Goal: Complete application form: Complete application form

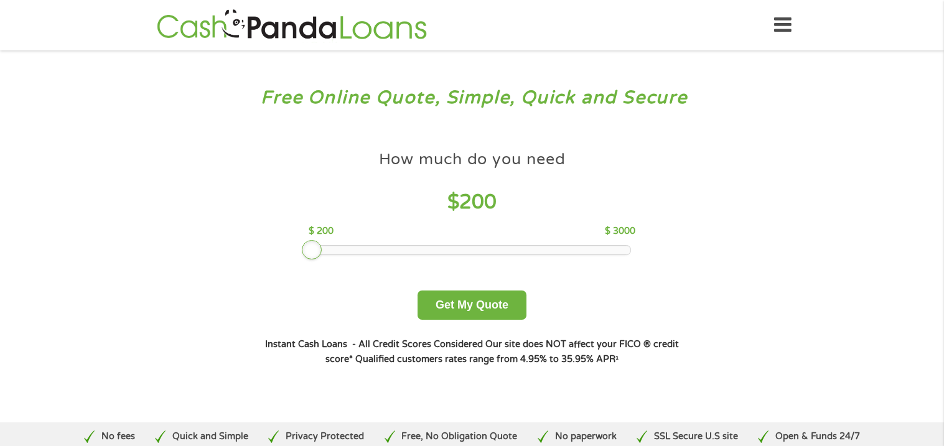
drag, startPoint x: 403, startPoint y: 250, endPoint x: 294, endPoint y: 247, distance: 108.3
click at [294, 247] on div "How much do you need $ 200 $ 200 $ 3000 Get My Quote" at bounding box center [472, 231] width 436 height 175
click at [510, 302] on button "Get My Quote" at bounding box center [472, 305] width 109 height 29
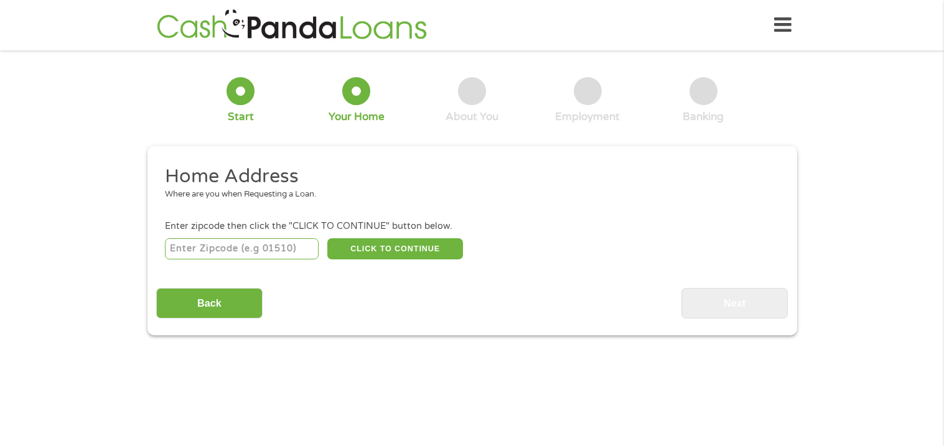
click at [259, 246] on input "number" at bounding box center [242, 248] width 154 height 21
type input "91403"
select select "[US_STATE]"
click at [373, 253] on button "CLICK TO CONTINUE" at bounding box center [395, 248] width 136 height 21
type input "91403"
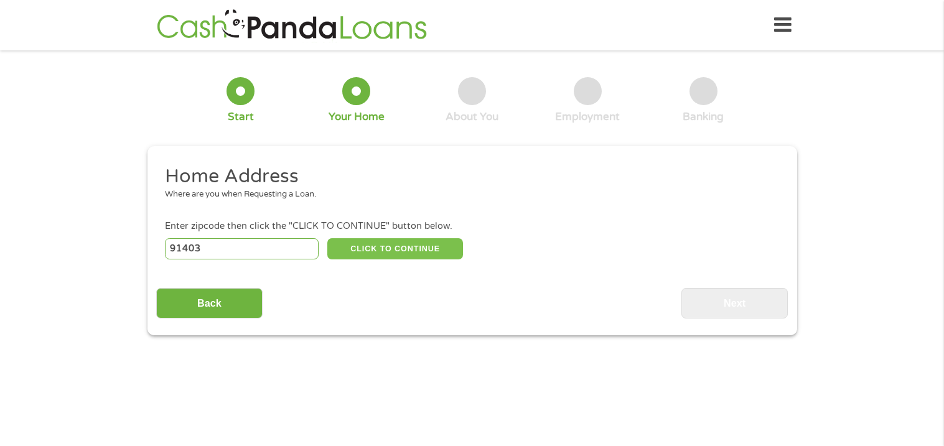
type input "[PERSON_NAME][GEOGRAPHIC_DATA]"
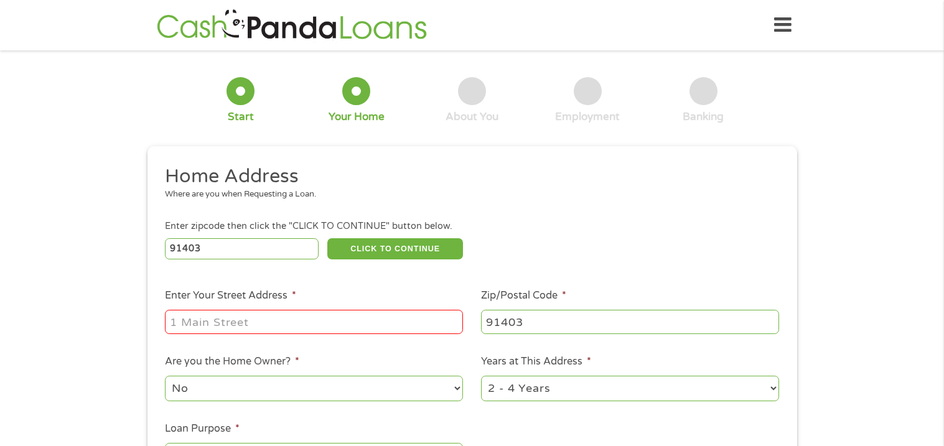
click at [281, 316] on input "Enter Your Street Address *" at bounding box center [314, 322] width 298 height 24
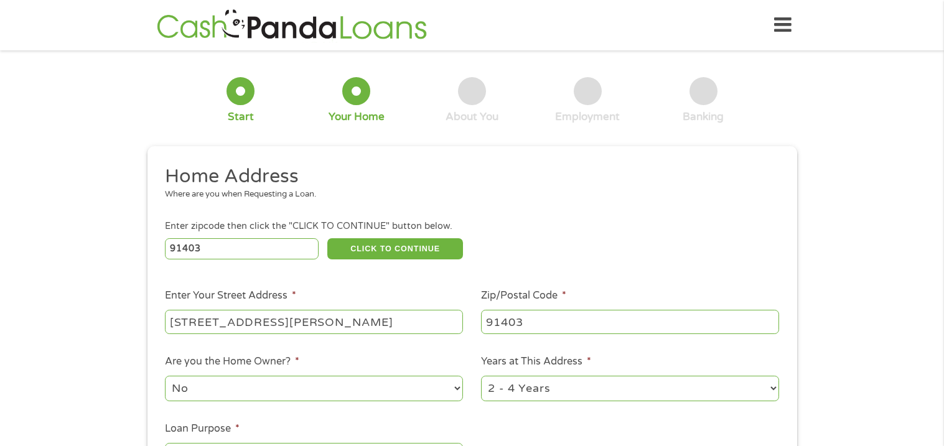
type input "[STREET_ADDRESS][PERSON_NAME]"
click at [457, 352] on ul "Home Address Where are you when Requesting a Loan. Enter zipcode then click the…" at bounding box center [472, 330] width 632 height 332
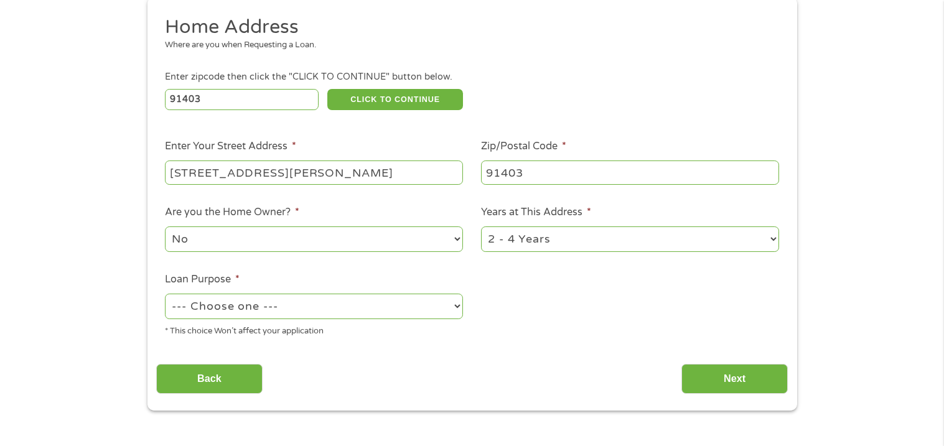
scroll to position [157, 0]
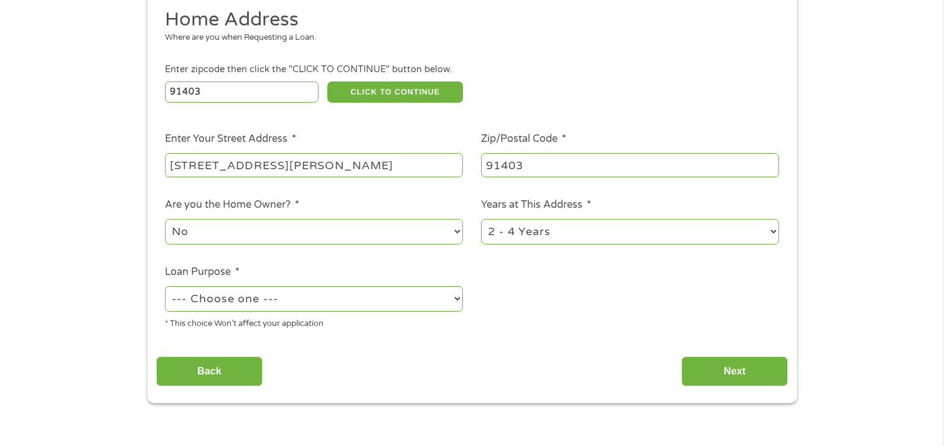
click at [429, 301] on select "--- Choose one --- Pay Bills Debt Consolidation Home Improvement Major Purchase…" at bounding box center [314, 299] width 298 height 26
select select "other"
click at [165, 286] on select "--- Choose one --- Pay Bills Debt Consolidation Home Improvement Major Purchase…" at bounding box center [314, 299] width 298 height 26
click at [703, 367] on input "Next" at bounding box center [734, 372] width 106 height 30
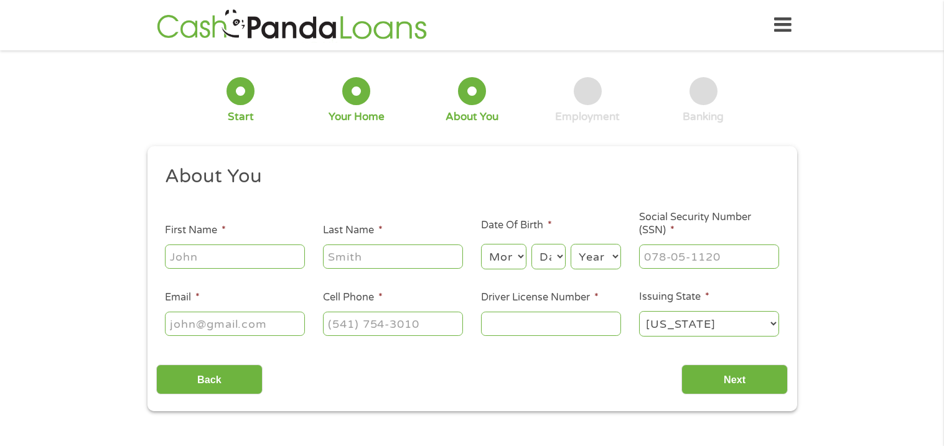
scroll to position [4, 5]
click at [232, 261] on input "First Name *" at bounding box center [235, 257] width 140 height 24
type input "[PERSON_NAME]"
type input "[EMAIL_ADDRESS][DOMAIN_NAME]"
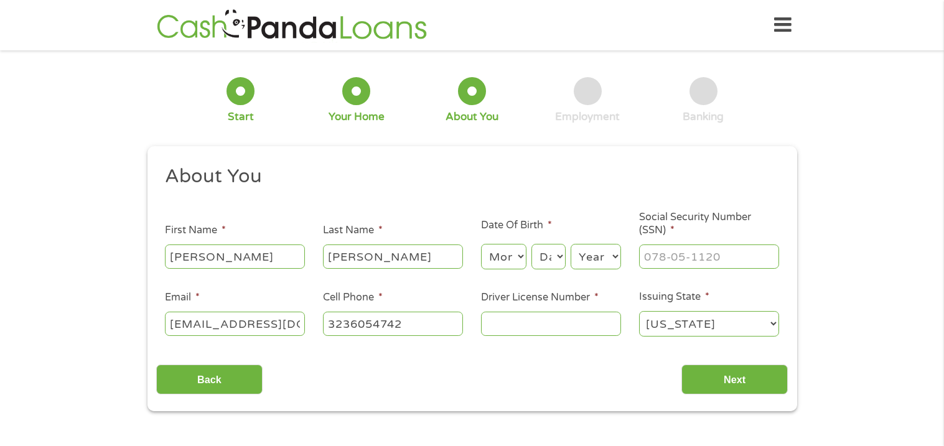
type input "[PHONE_NUMBER]"
click at [512, 257] on select "Month 1 2 3 4 5 6 7 8 9 10 11 12" at bounding box center [503, 257] width 45 height 26
select select "4"
click at [481, 244] on select "Month 1 2 3 4 5 6 7 8 9 10 11 12" at bounding box center [503, 257] width 45 height 26
click at [546, 268] on select "Day 1 2 3 4 5 6 7 8 9 10 11 12 13 14 15 16 17 18 19 20 21 22 23 24 25 26 27 28 …" at bounding box center [548, 257] width 34 height 26
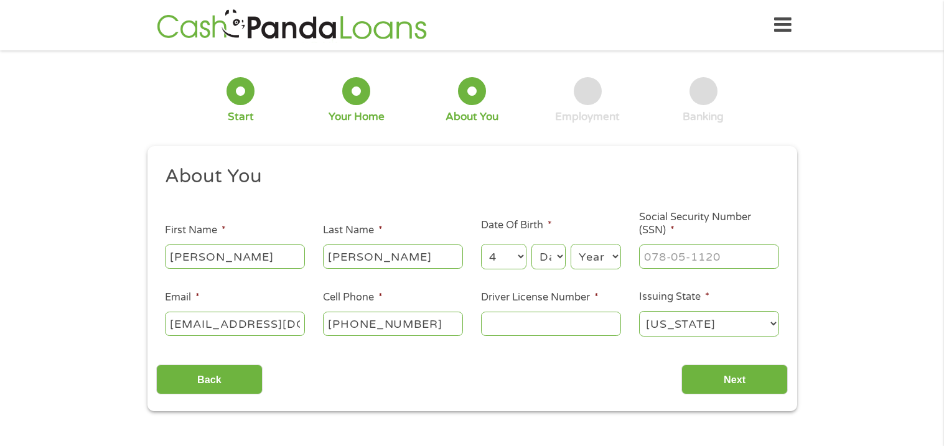
select select "26"
click at [532, 244] on select "Day 1 2 3 4 5 6 7 8 9 10 11 12 13 14 15 16 17 18 19 20 21 22 23 24 25 26 27 28 …" at bounding box center [548, 257] width 34 height 26
click at [587, 248] on select "Year [DATE] 2006 2005 2004 2003 2002 2001 2000 1999 1998 1997 1996 1995 1994 19…" at bounding box center [596, 257] width 50 height 26
select select "1973"
click at [571, 244] on select "Year [DATE] 2006 2005 2004 2003 2002 2001 2000 1999 1998 1997 1996 1995 1994 19…" at bounding box center [596, 257] width 50 height 26
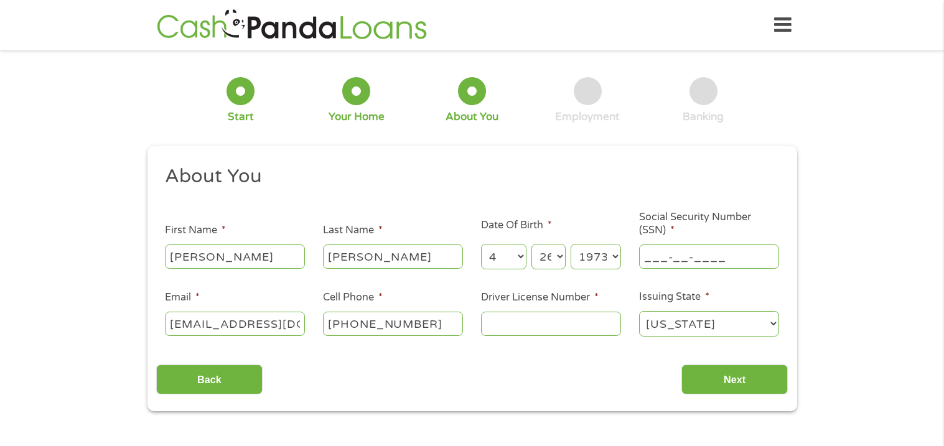
click at [697, 265] on input "___-__-____" at bounding box center [709, 257] width 140 height 24
type input "162-58-8862"
click at [617, 321] on input "Driver License Number *" at bounding box center [551, 324] width 140 height 24
type input "B8151200"
click at [755, 383] on input "Next" at bounding box center [734, 380] width 106 height 30
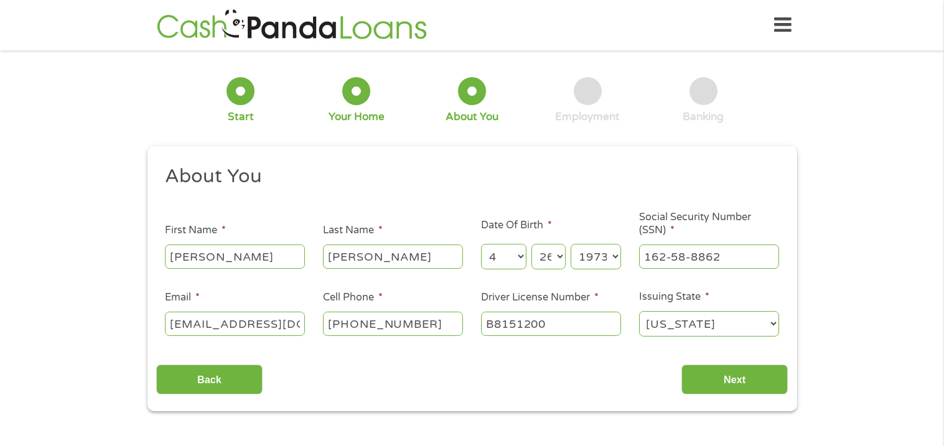
click at [251, 262] on input "[PERSON_NAME]" at bounding box center [235, 257] width 140 height 24
type input "[PERSON_NAME]"
click at [385, 252] on input "[PERSON_NAME]" at bounding box center [393, 257] width 140 height 24
click at [408, 260] on input "[PERSON_NAME]" at bounding box center [393, 257] width 140 height 24
type input "[PERSON_NAME]"
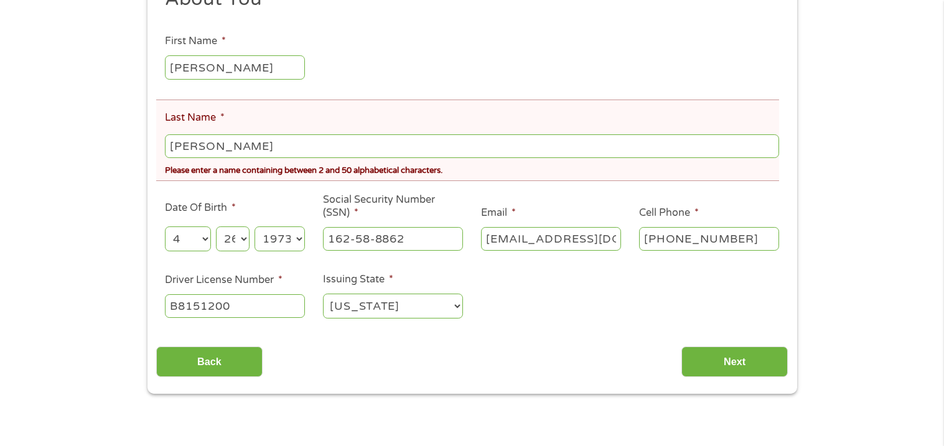
scroll to position [225, 0]
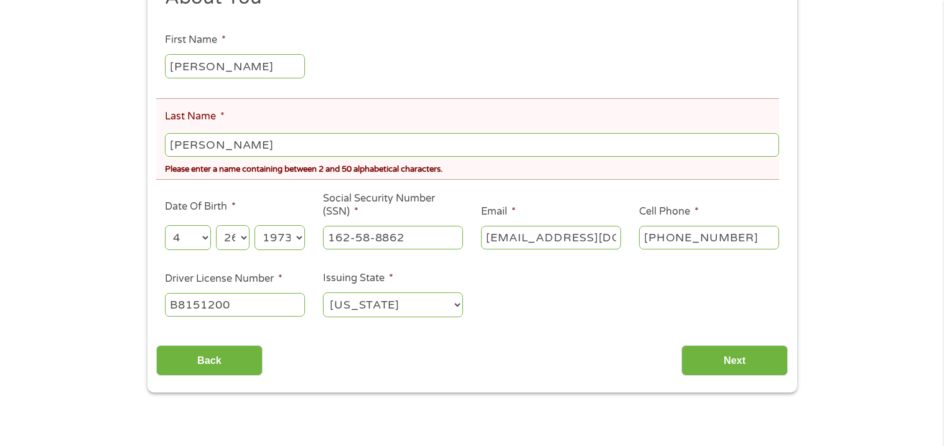
click at [221, 143] on input "[PERSON_NAME]" at bounding box center [472, 145] width 614 height 24
click at [378, 137] on input "WaldenDavis" at bounding box center [472, 145] width 614 height 24
click at [699, 357] on input "Next" at bounding box center [734, 360] width 106 height 30
click at [259, 146] on input "WaldenDavis" at bounding box center [472, 145] width 614 height 24
type input "W"
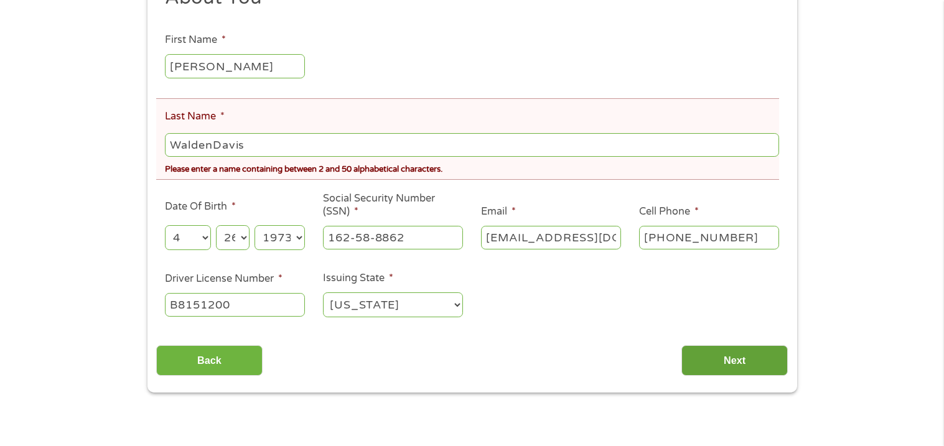
click at [692, 362] on input "Next" at bounding box center [734, 360] width 106 height 30
click at [497, 355] on div "Back Next" at bounding box center [472, 356] width 632 height 39
click at [286, 127] on li "Last Name * [PERSON_NAME] Please enter a name containing between 2 and 50 alpha…" at bounding box center [467, 139] width 623 height 82
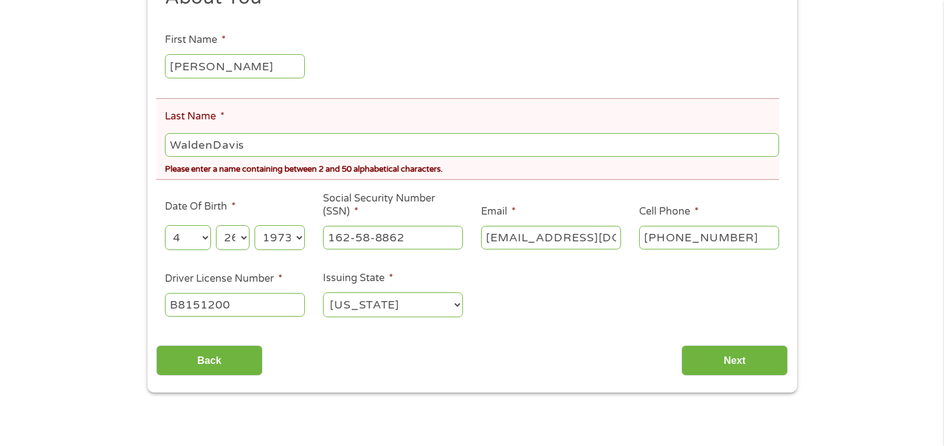
click at [282, 141] on input "WaldenDavis" at bounding box center [472, 145] width 614 height 24
type input "W"
click at [391, 60] on ul "About You This field is hidden when viewing the form Title * --- Choose one ---…" at bounding box center [472, 158] width 632 height 344
click at [301, 144] on input "Last Name *" at bounding box center [472, 145] width 614 height 24
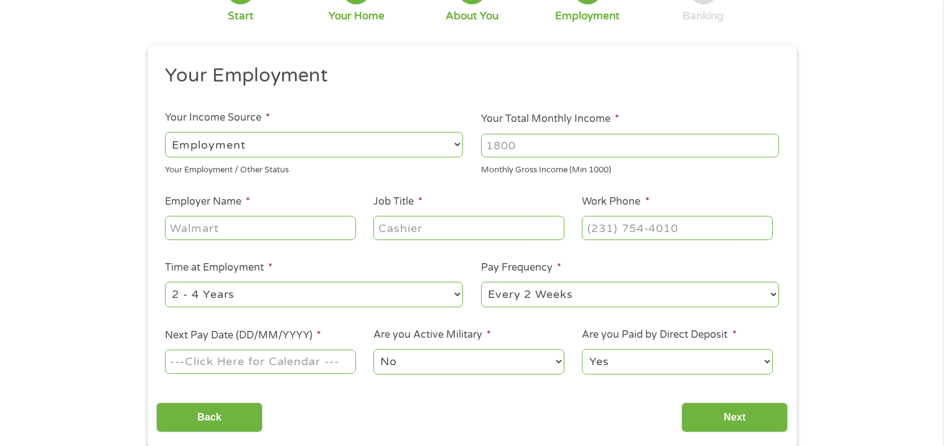
scroll to position [109, 0]
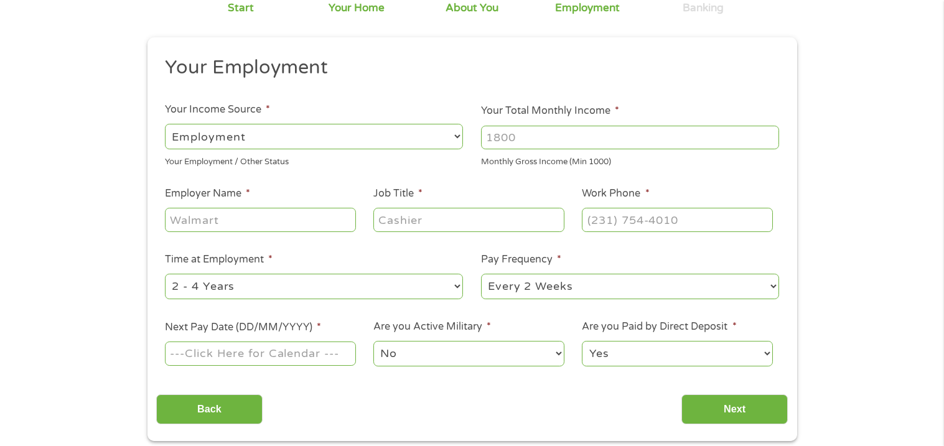
click at [540, 144] on input "Your Total Monthly Income *" at bounding box center [630, 138] width 298 height 24
type input "7600"
click at [316, 215] on input "Employer Name *" at bounding box center [260, 220] width 190 height 24
type input "[GEOGRAPHIC_DATA]"
type input "HR Manager"
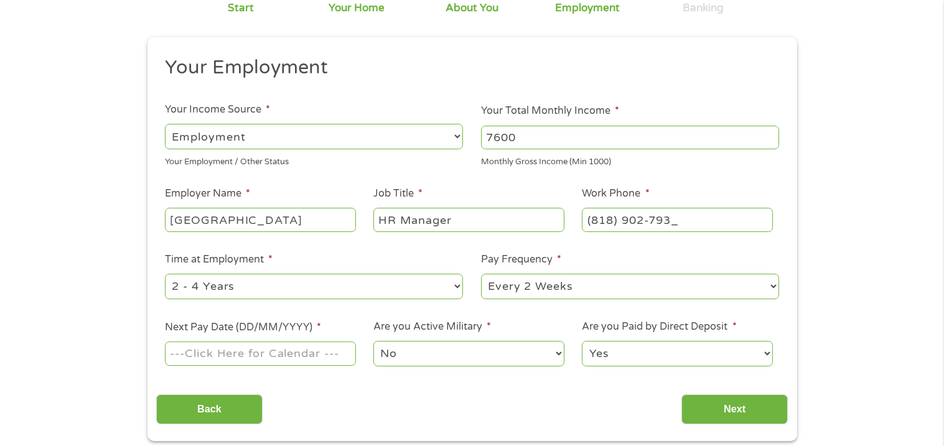
type input "[PHONE_NUMBER]"
click at [296, 359] on input "Next Pay Date (DD/MM/YYYY) *" at bounding box center [260, 354] width 190 height 24
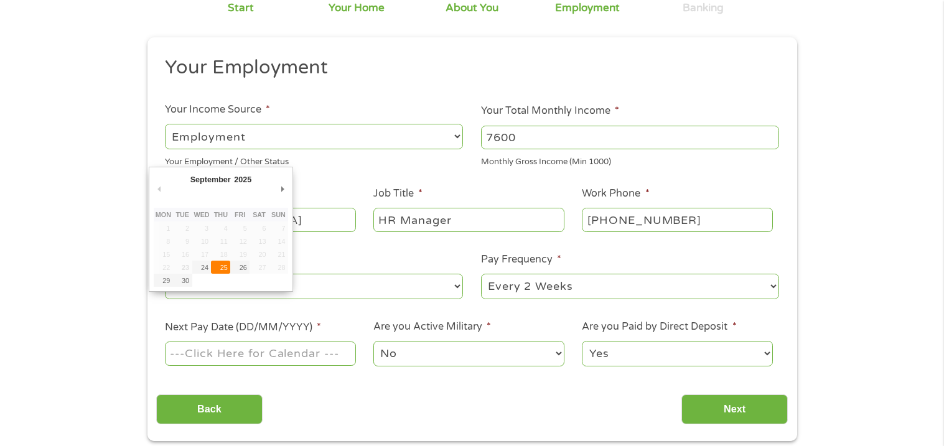
type input "[DATE]"
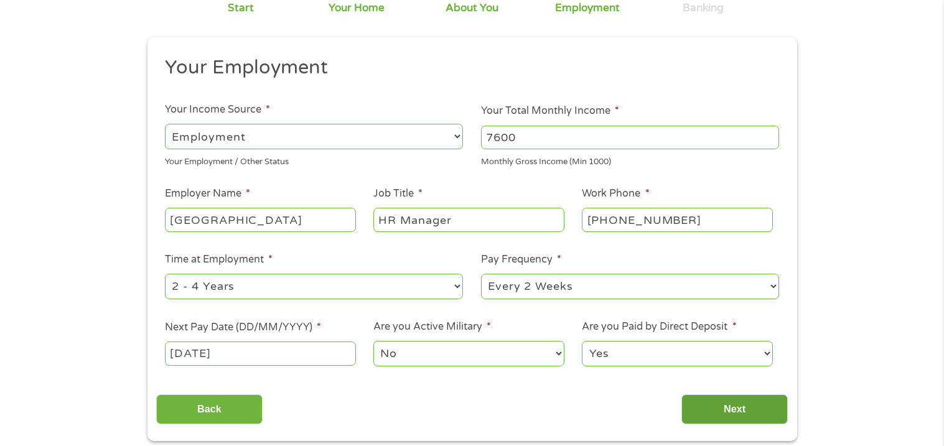
click at [722, 411] on input "Next" at bounding box center [734, 410] width 106 height 30
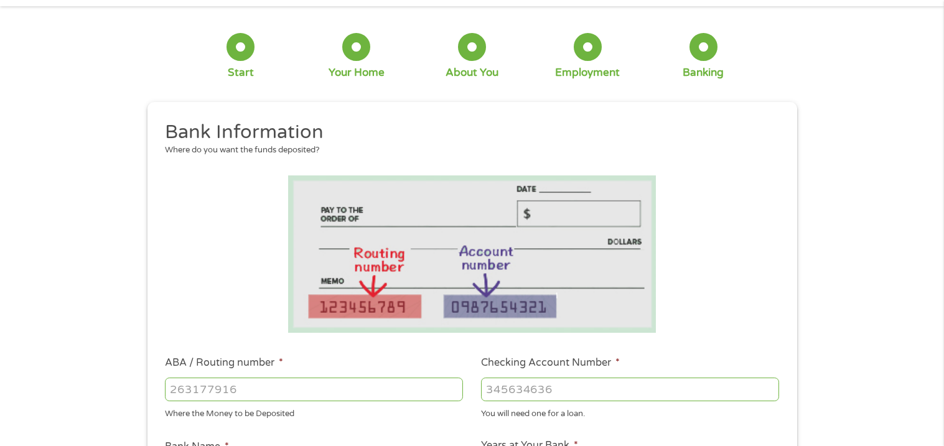
scroll to position [0, 0]
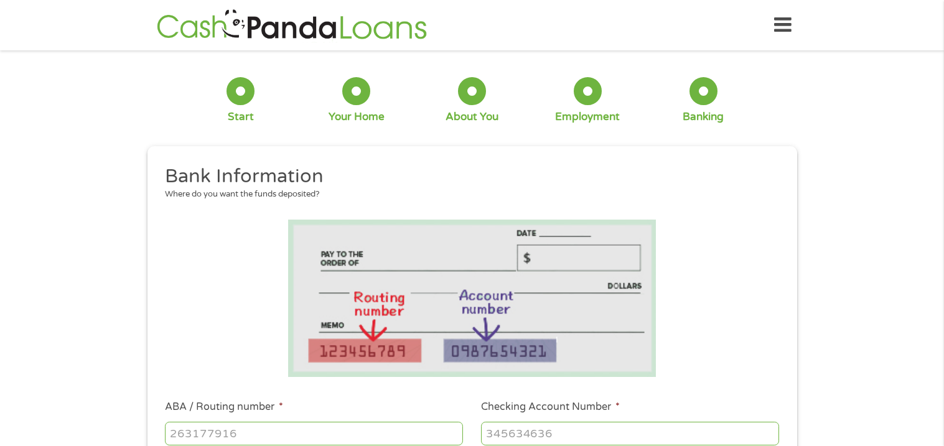
click at [477, 100] on div at bounding box center [472, 91] width 28 height 28
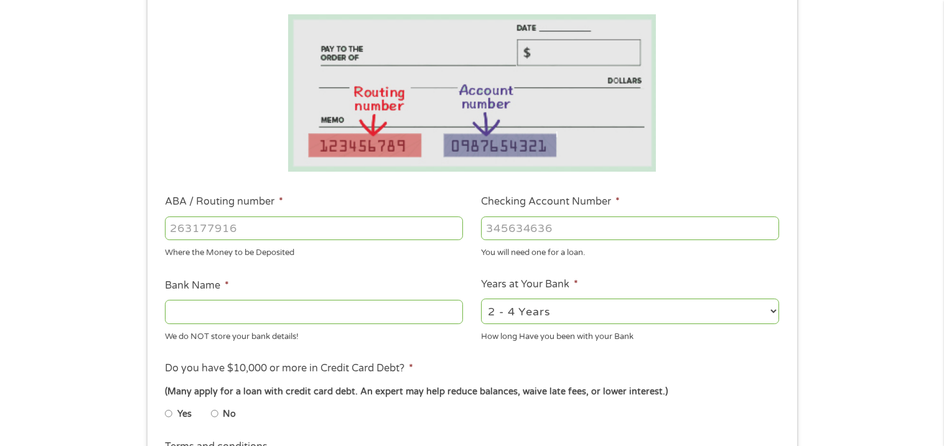
scroll to position [207, 0]
click at [315, 223] on input "ABA / Routing number *" at bounding box center [314, 227] width 298 height 24
type input "121000358"
type input "BANK OF AMERICA NA"
type input "121000358"
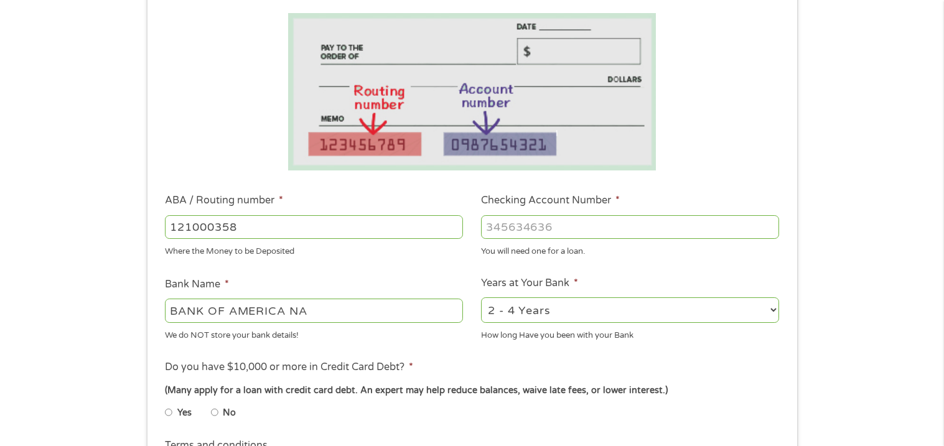
click at [510, 234] on input "Checking Account Number *" at bounding box center [630, 227] width 298 height 24
type input "325186835586"
click at [428, 372] on li "Do you have $10,000 or more in Credit Card Debt? * (Many apply for a loan with …" at bounding box center [472, 395] width 632 height 70
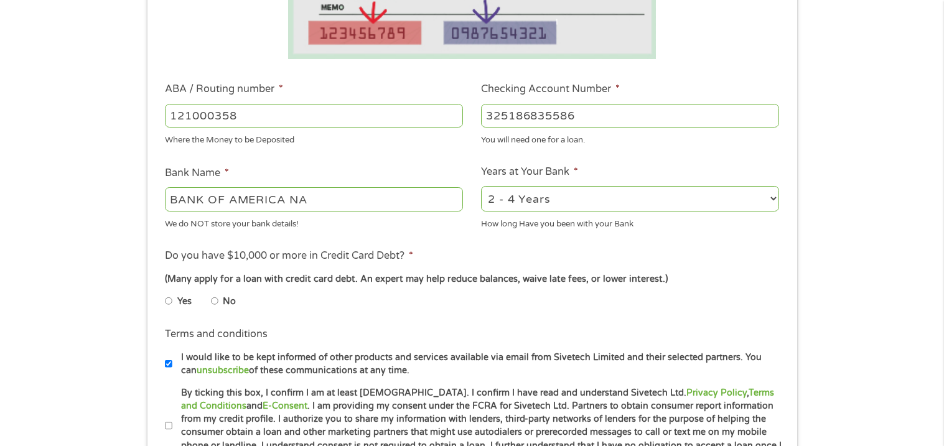
scroll to position [320, 0]
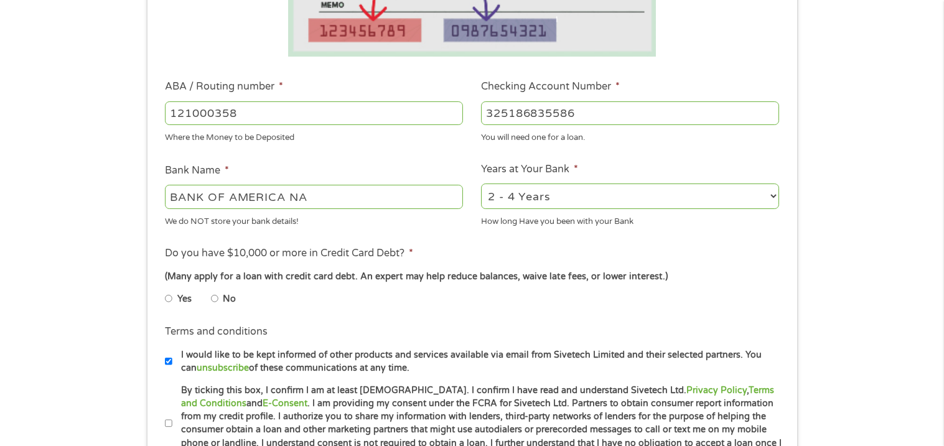
click at [214, 301] on input "No" at bounding box center [214, 299] width 7 height 20
radio input "true"
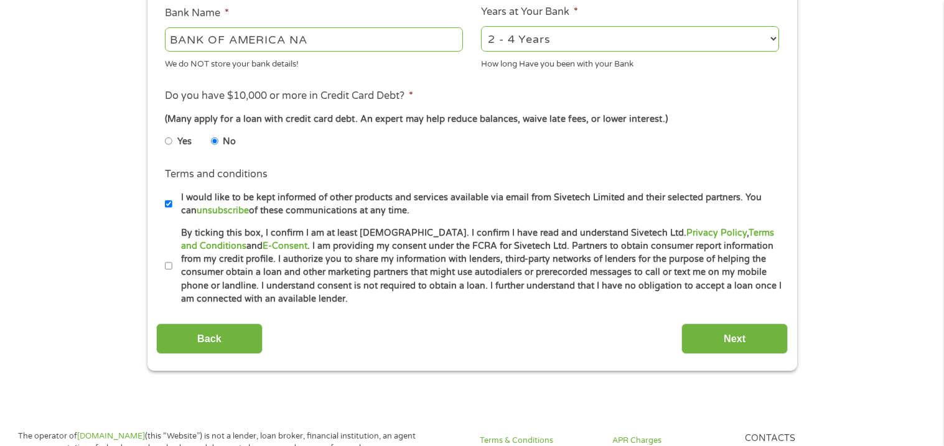
scroll to position [482, 0]
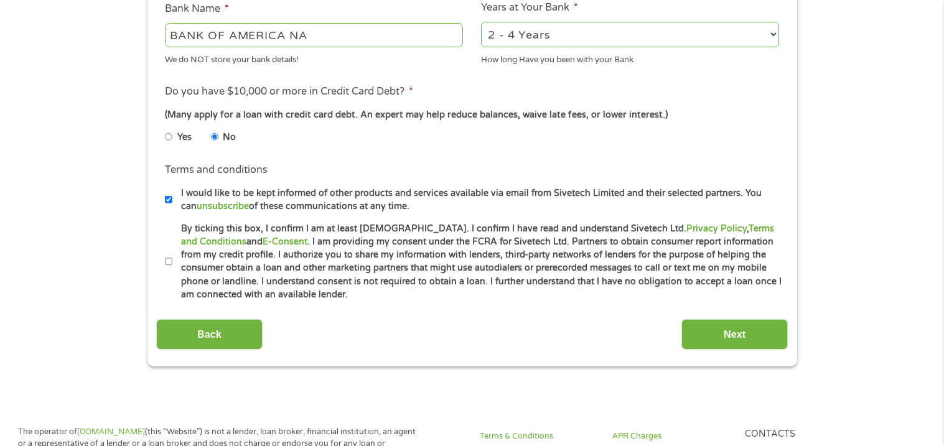
click at [167, 264] on input "By ticking this box, I confirm I am at least [DEMOGRAPHIC_DATA]. I confirm I ha…" at bounding box center [168, 262] width 7 height 20
checkbox input "true"
click at [170, 203] on input "I would like to be kept informed of other products and services available via e…" at bounding box center [168, 200] width 7 height 20
checkbox input "false"
click at [713, 342] on input "Next" at bounding box center [734, 334] width 106 height 30
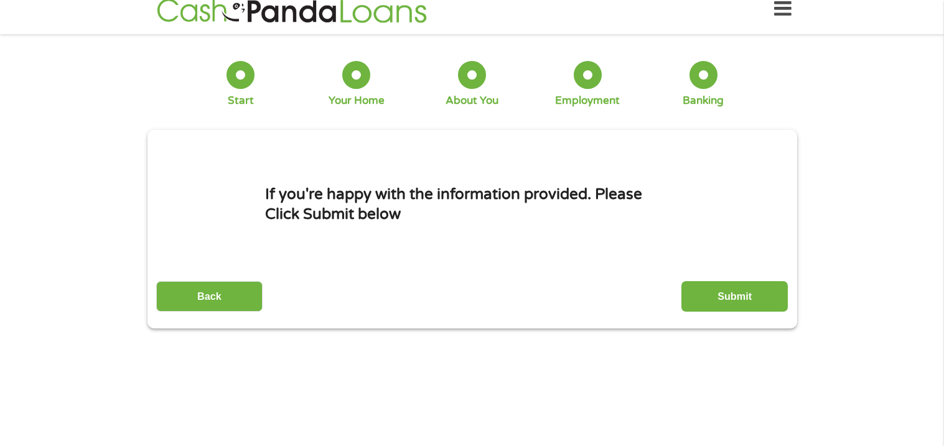
scroll to position [0, 0]
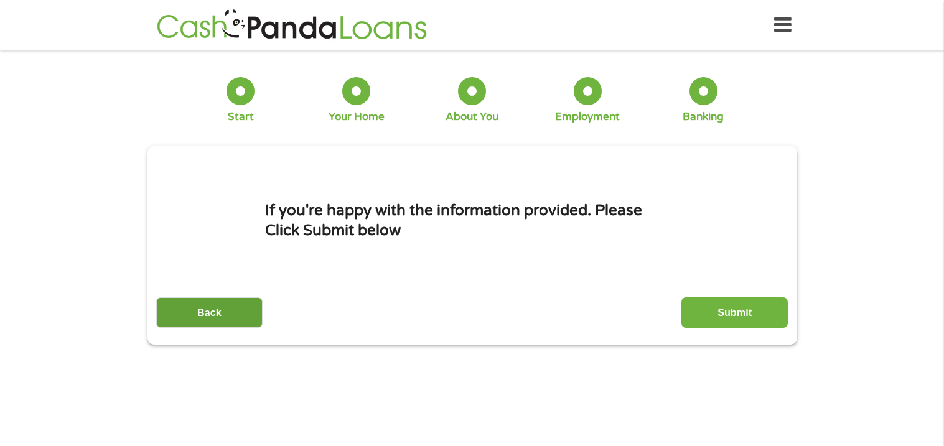
click at [243, 319] on input "Back" at bounding box center [209, 312] width 106 height 30
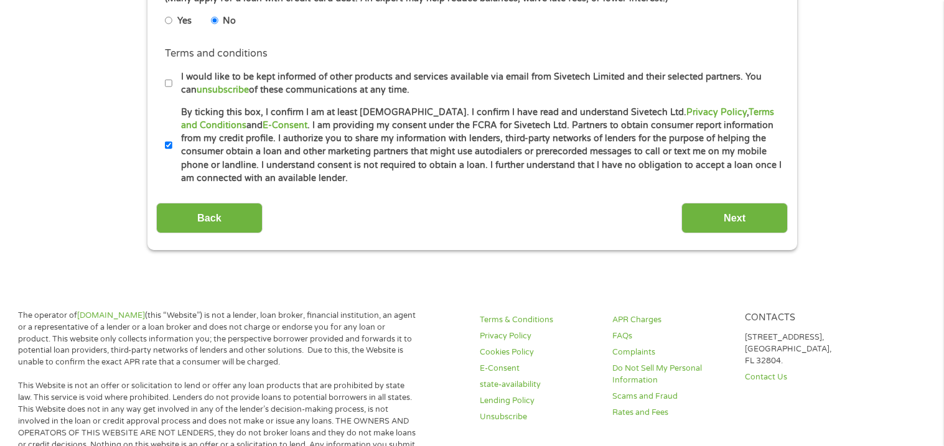
scroll to position [609, 0]
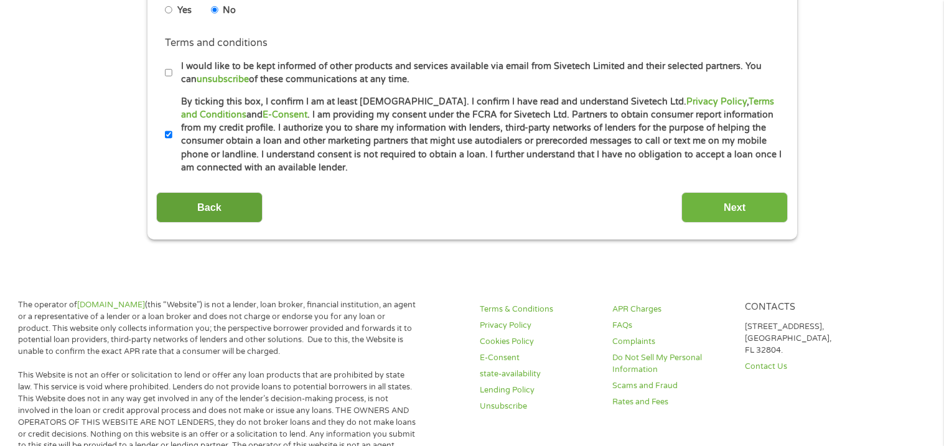
click at [222, 215] on input "Back" at bounding box center [209, 207] width 106 height 30
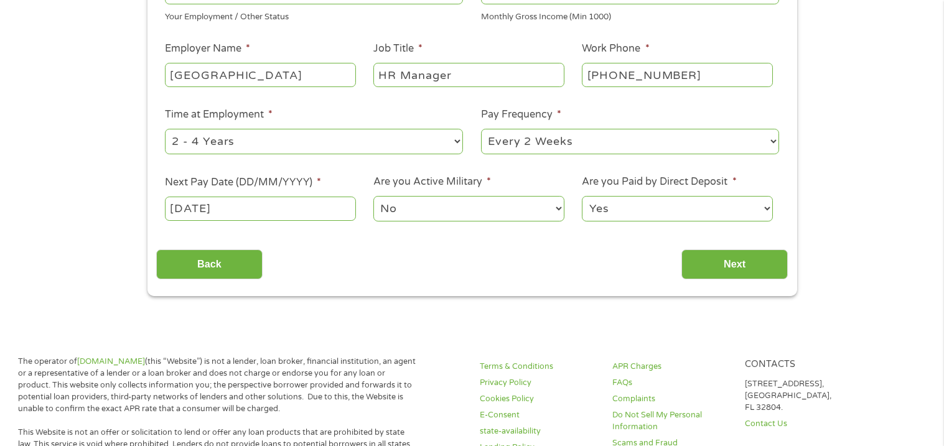
scroll to position [255, 0]
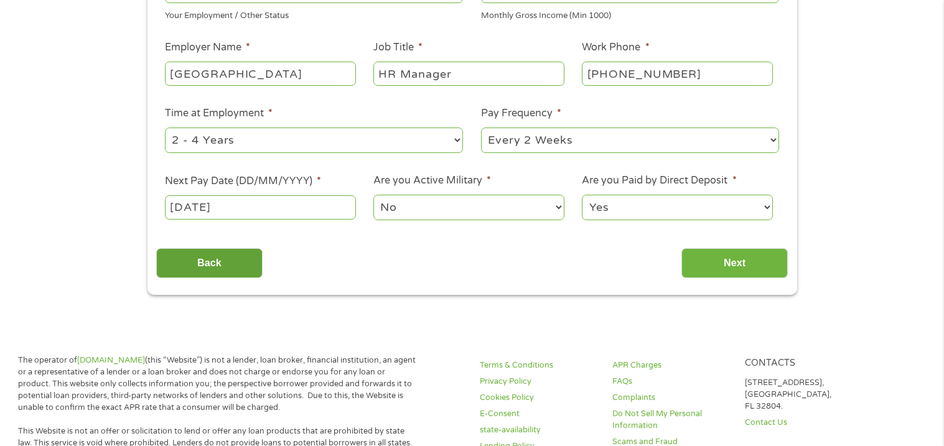
click at [213, 255] on input "Back" at bounding box center [209, 263] width 106 height 30
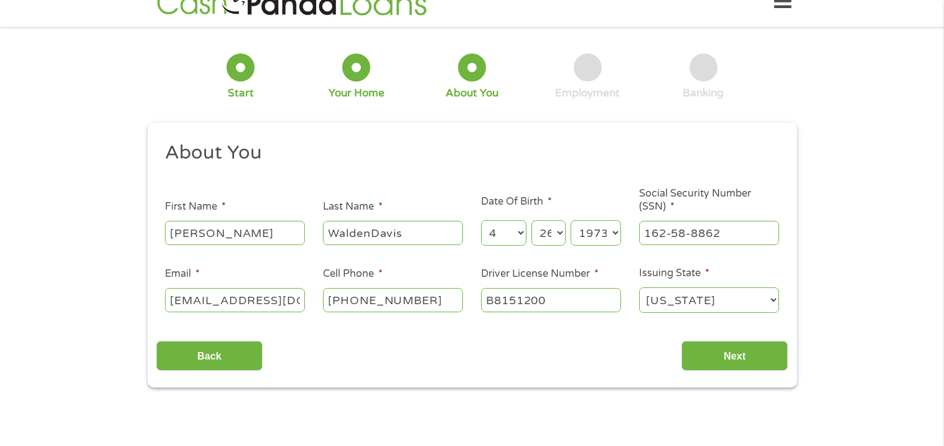
scroll to position [4, 5]
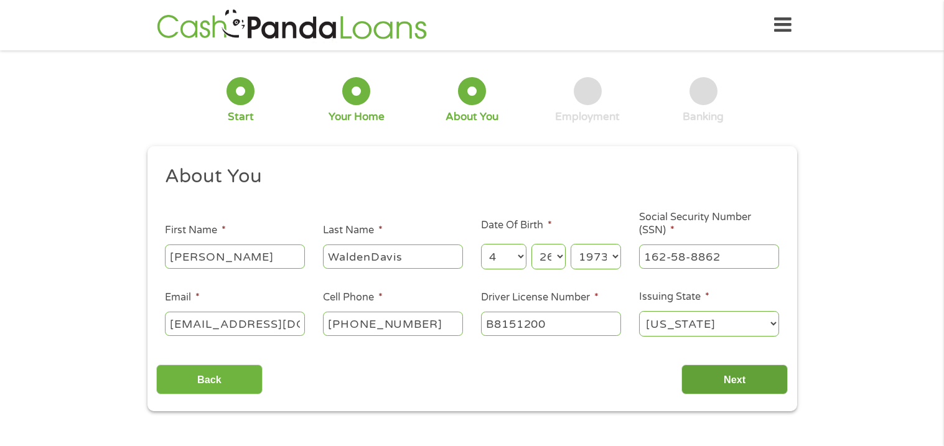
click at [759, 378] on input "Next" at bounding box center [734, 380] width 106 height 30
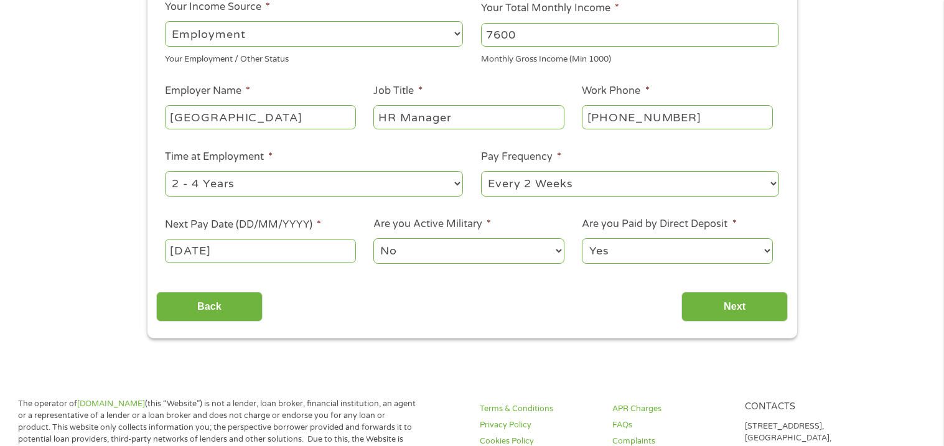
scroll to position [213, 0]
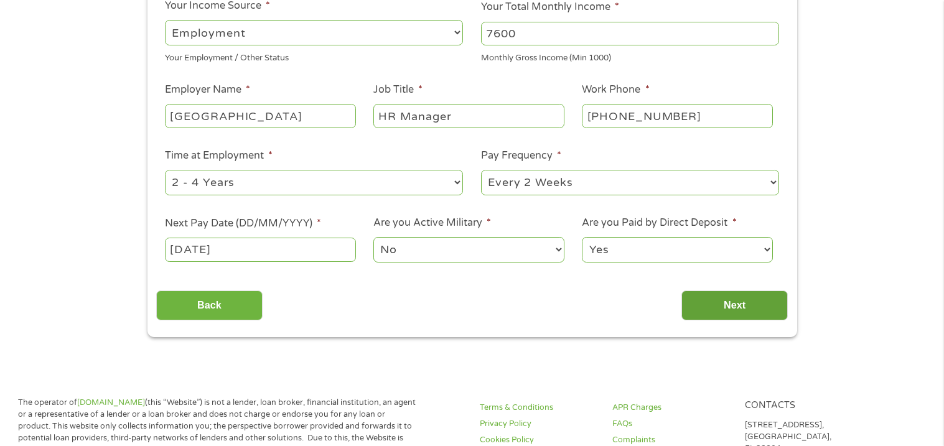
click at [729, 316] on input "Next" at bounding box center [734, 306] width 106 height 30
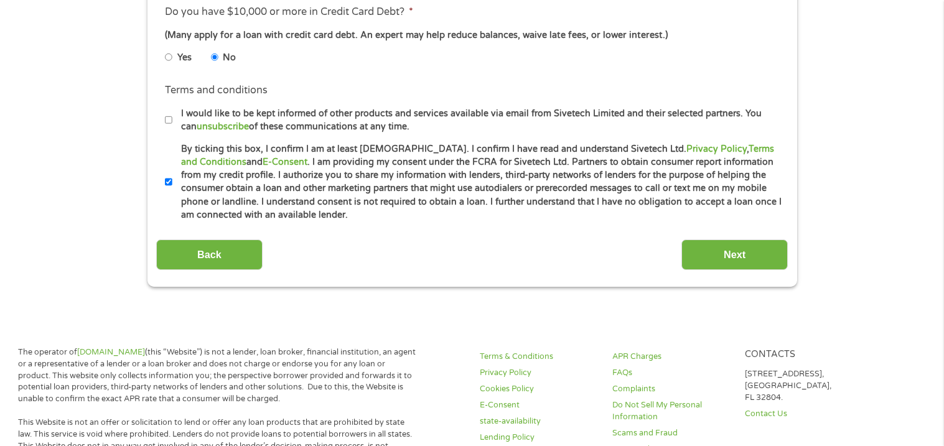
scroll to position [563, 0]
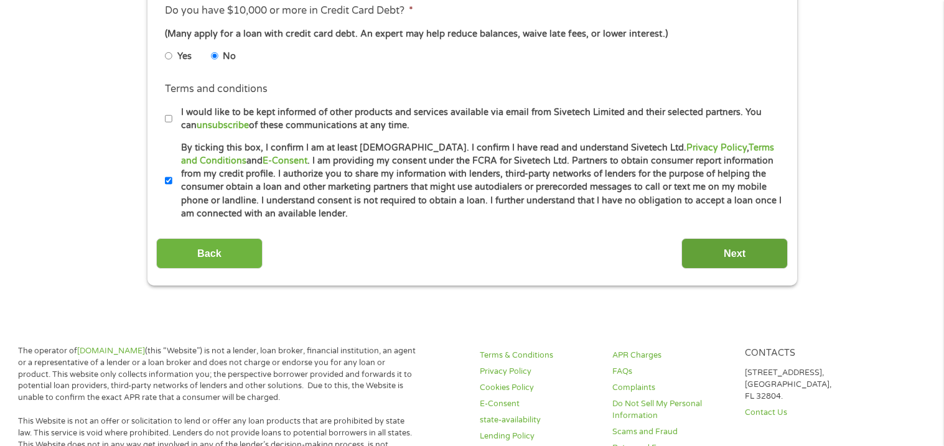
click at [731, 260] on input "Next" at bounding box center [734, 253] width 106 height 30
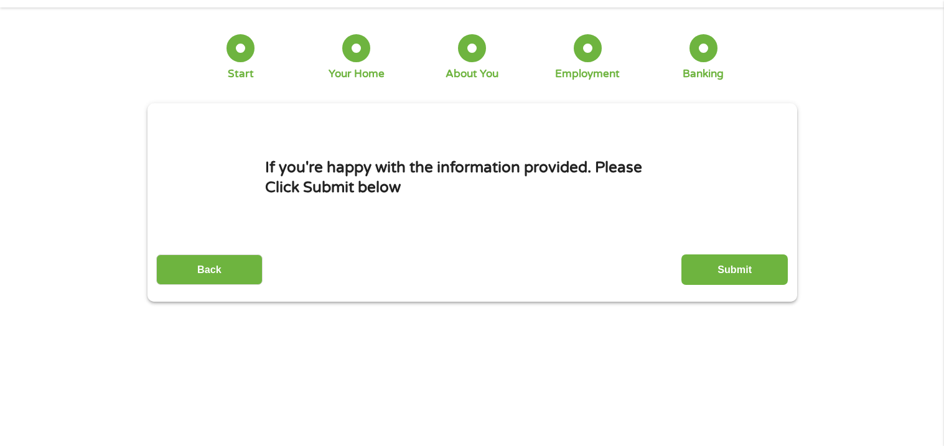
scroll to position [0, 0]
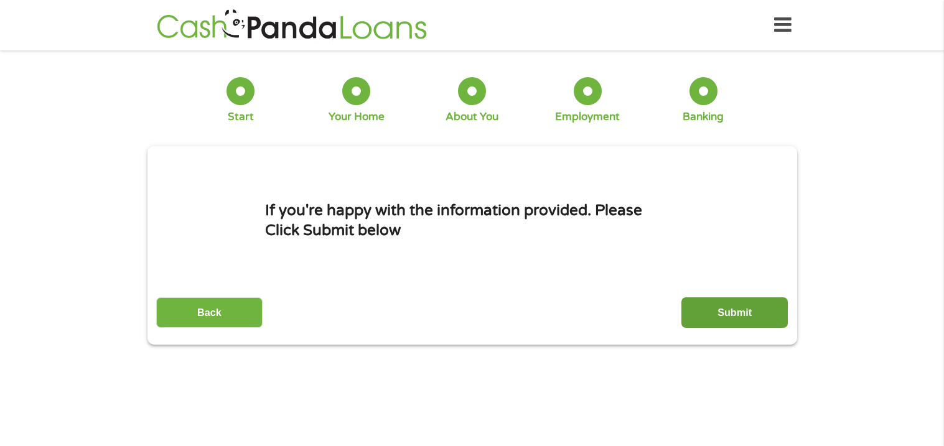
click at [755, 300] on input "Submit" at bounding box center [734, 312] width 106 height 30
